Goal: Find contact information: Find contact information

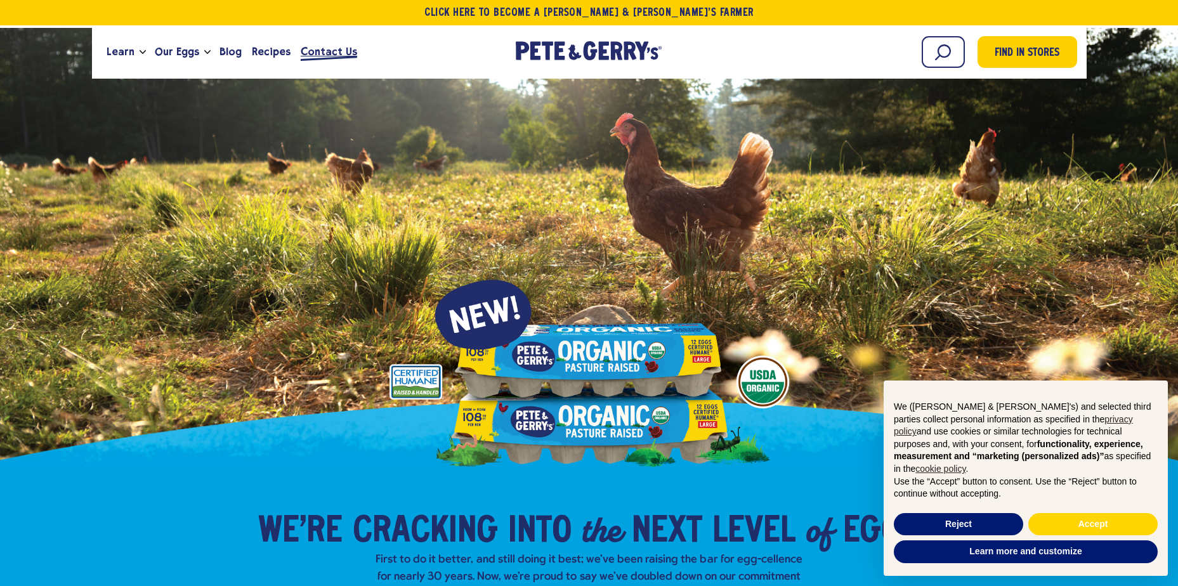
click at [315, 49] on span "Contact Us" at bounding box center [329, 52] width 56 height 16
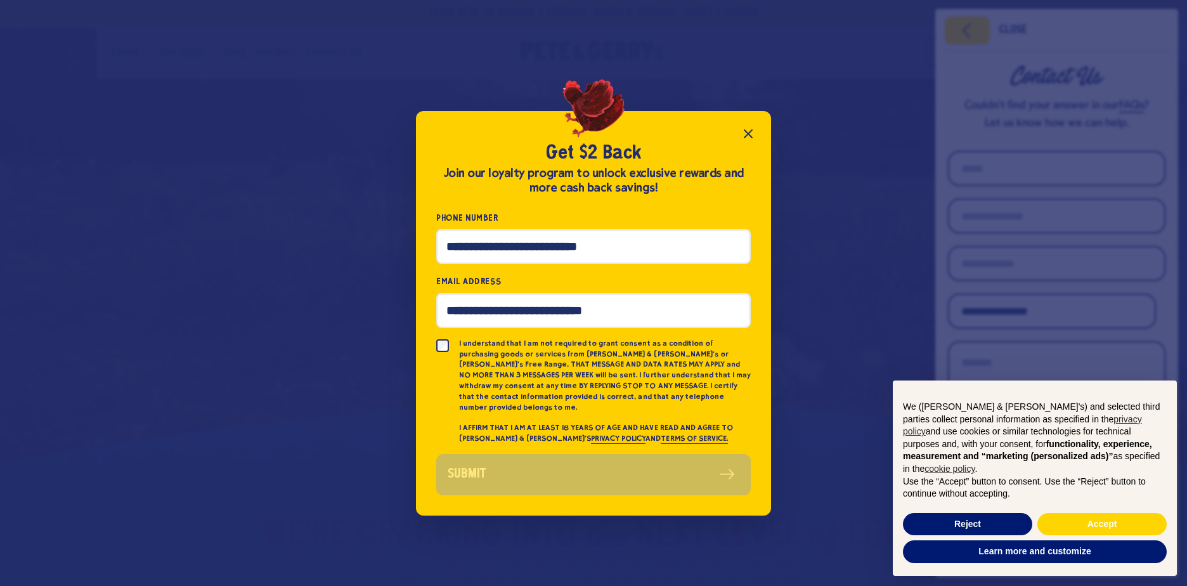
click at [754, 140] on icon "Close popup" at bounding box center [748, 133] width 15 height 15
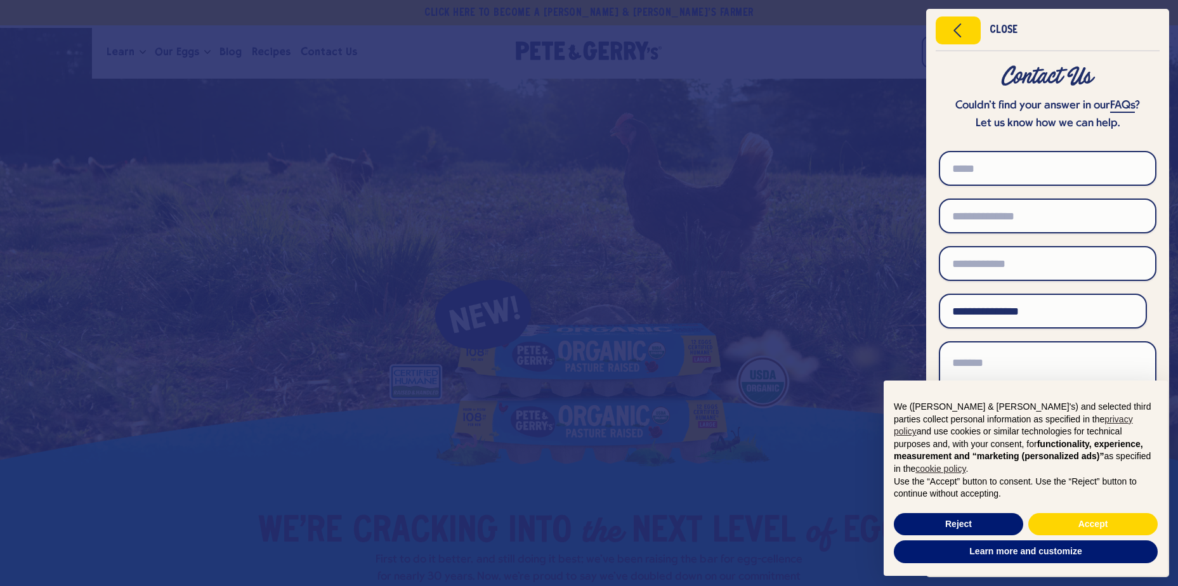
click at [921, 40] on div "Close Contact Us Couldn’t find your answer in our FAQs ? Let us know how we can…" at bounding box center [1047, 293] width 261 height 586
click at [971, 515] on button "Reject" at bounding box center [957, 524] width 129 height 23
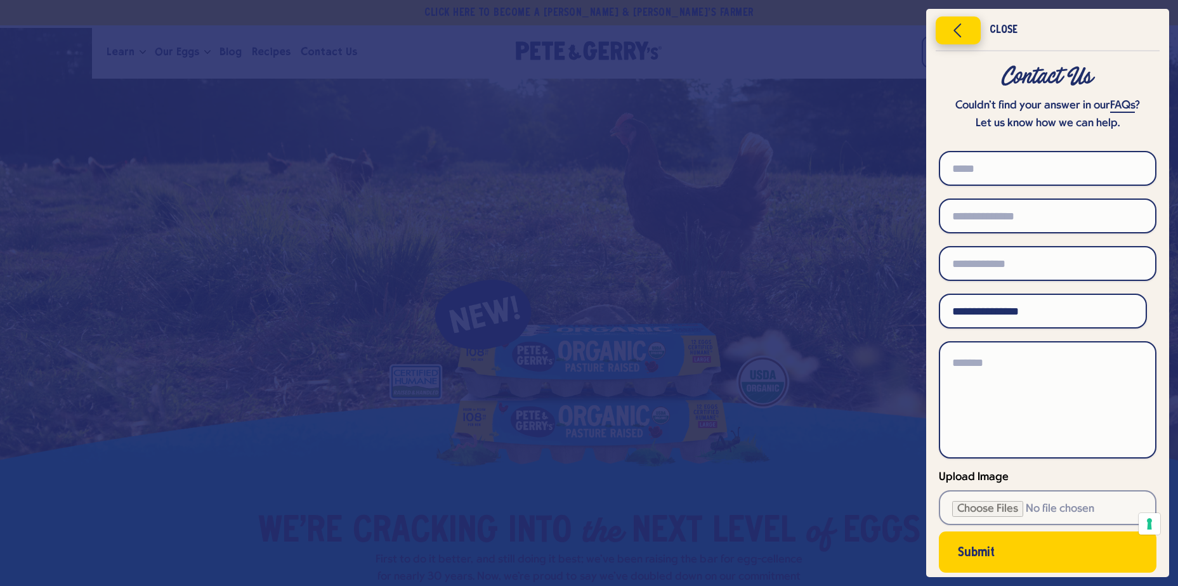
click at [959, 30] on icon "Close menu" at bounding box center [958, 30] width 32 height 19
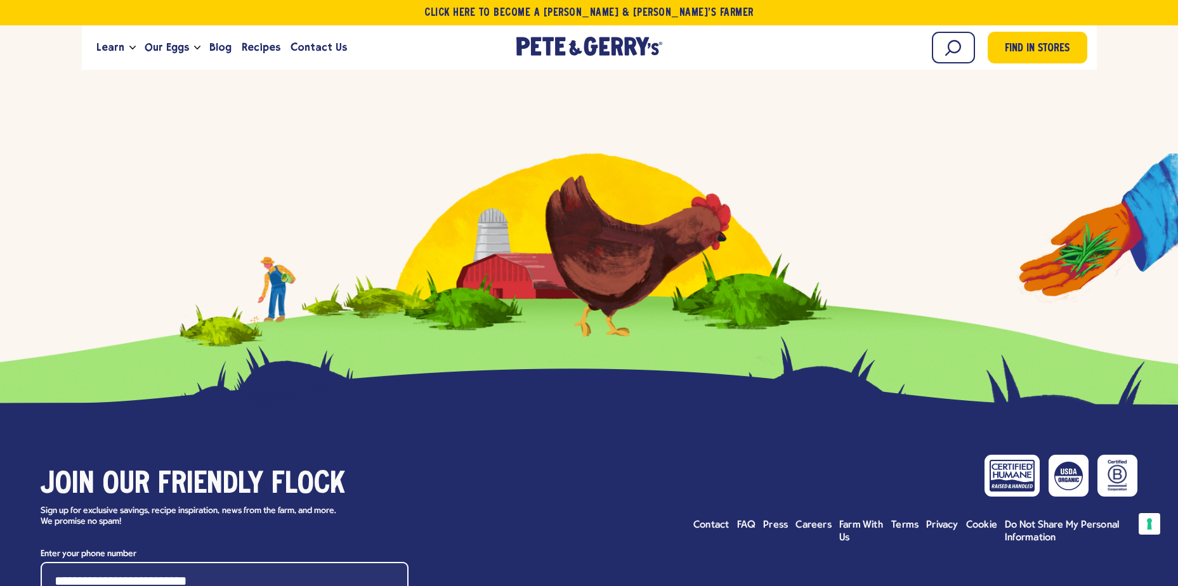
scroll to position [6320, 0]
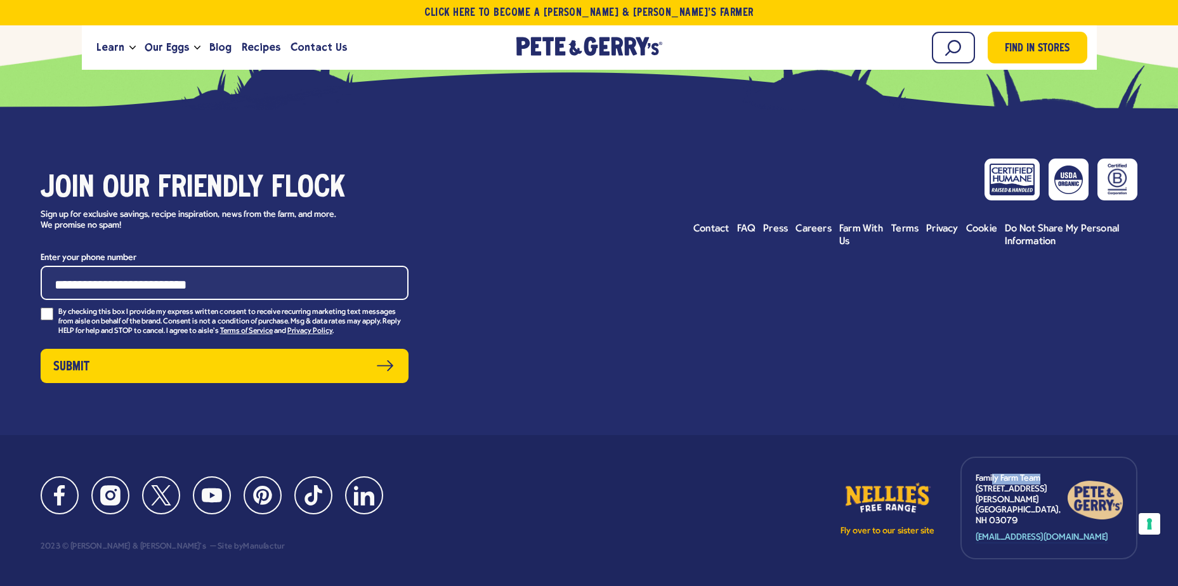
drag, startPoint x: 1023, startPoint y: 463, endPoint x: 992, endPoint y: 463, distance: 31.1
click at [992, 474] on p "Family Farm Team [STREET_ADDRESS][PERSON_NAME]" at bounding box center [1020, 500] width 91 height 53
drag, startPoint x: 1033, startPoint y: 471, endPoint x: 999, endPoint y: 472, distance: 34.3
click at [999, 474] on p "Family Farm Team [STREET_ADDRESS][PERSON_NAME]" at bounding box center [1020, 500] width 91 height 53
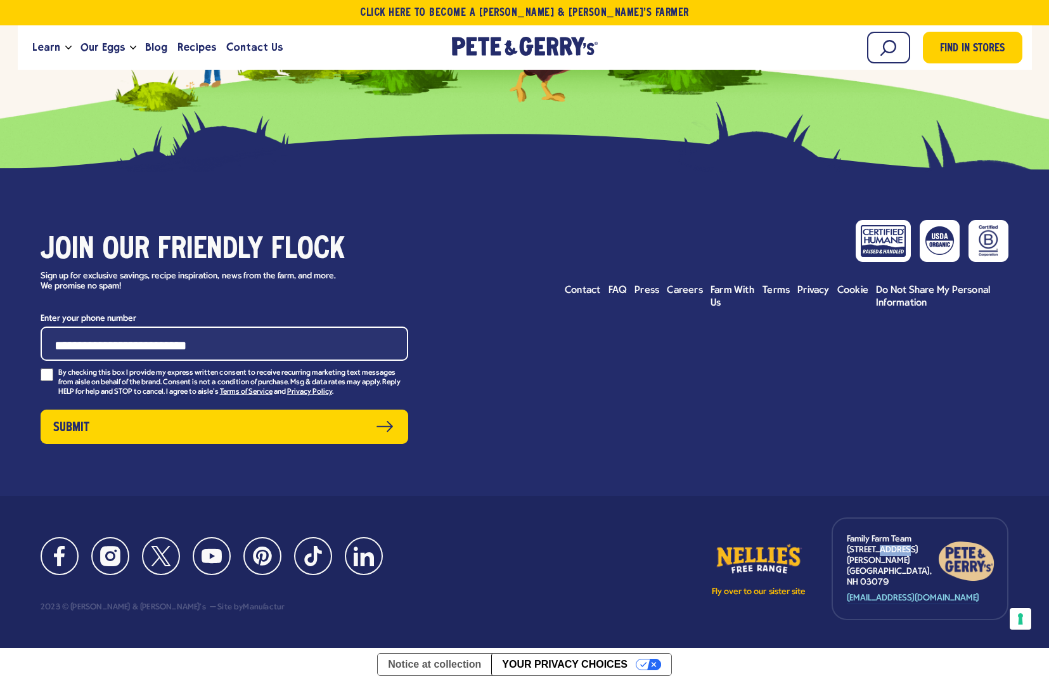
scroll to position [6062, 0]
